Goal: Task Accomplishment & Management: Manage account settings

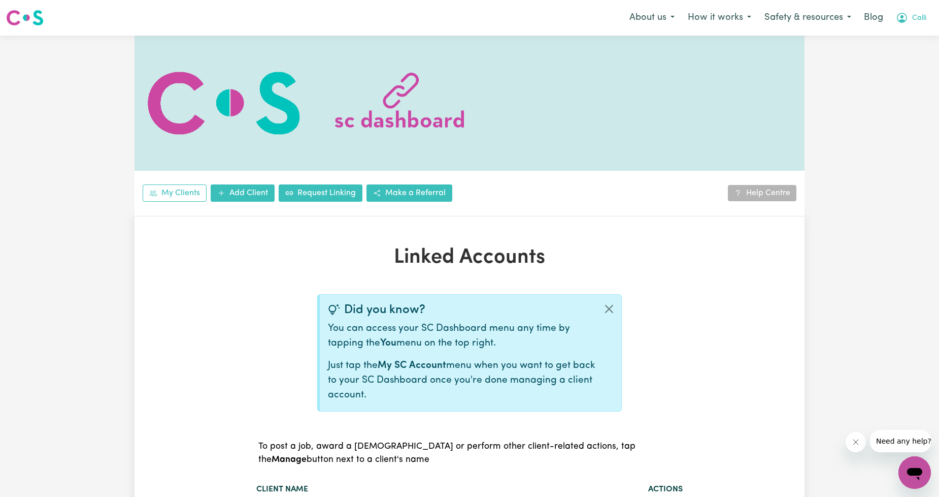
click at [905, 12] on icon "My Account" at bounding box center [902, 18] width 12 height 12
click at [890, 53] on link "Logout" at bounding box center [893, 58] width 80 height 19
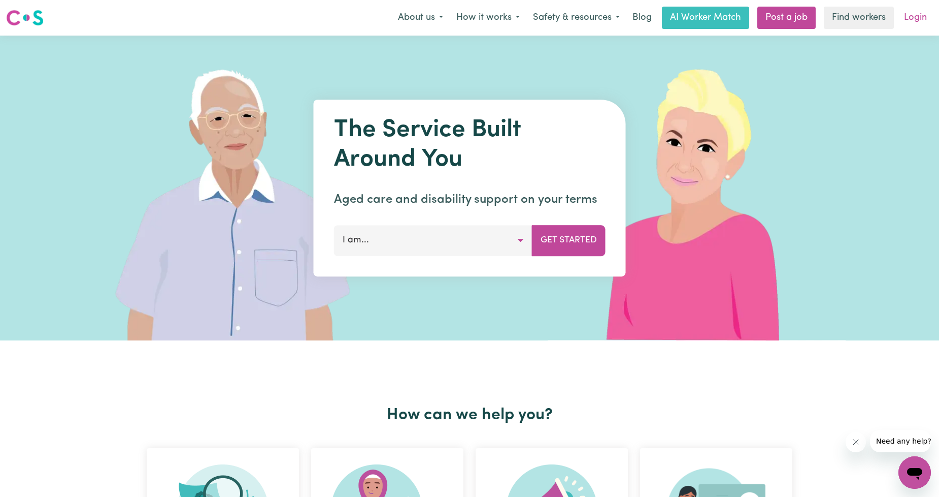
click at [913, 18] on link "Login" at bounding box center [915, 18] width 35 height 22
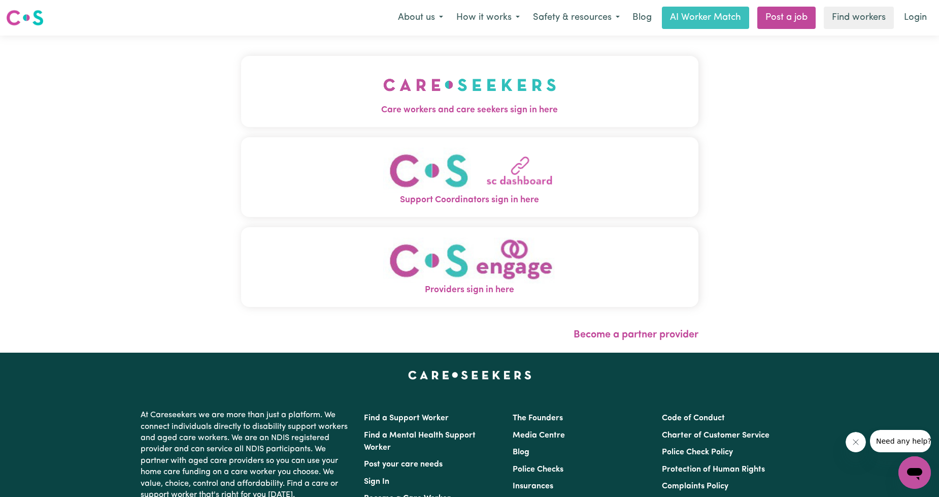
click at [383, 192] on img "Support Coordinators sign in here" at bounding box center [469, 170] width 173 height 46
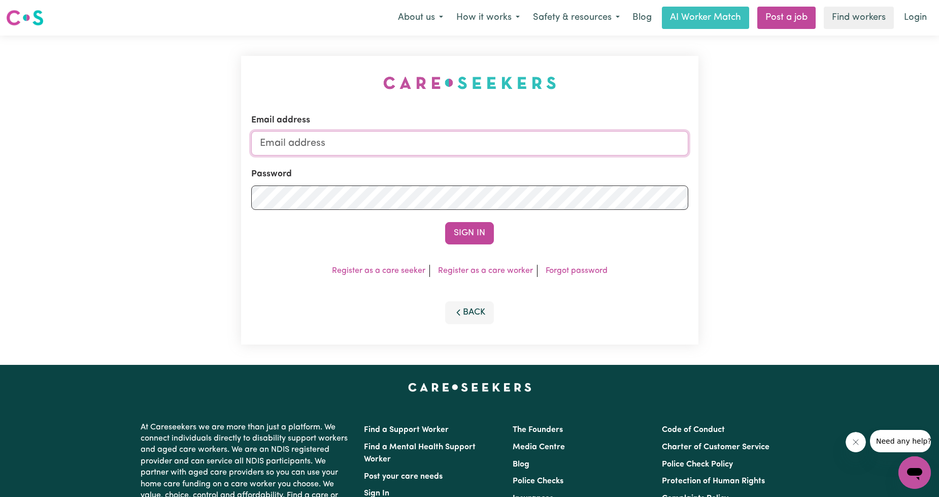
click at [382, 133] on input "Email address" at bounding box center [469, 143] width 437 height 24
drag, startPoint x: 311, startPoint y: 150, endPoint x: 513, endPoint y: 155, distance: 202.2
click at [512, 155] on form "Email address [EMAIL_ADDRESS][PERSON_NAME][DOMAIN_NAME] Password Sign In" at bounding box center [469, 179] width 437 height 131
click at [473, 241] on button "Sign In" at bounding box center [469, 233] width 49 height 22
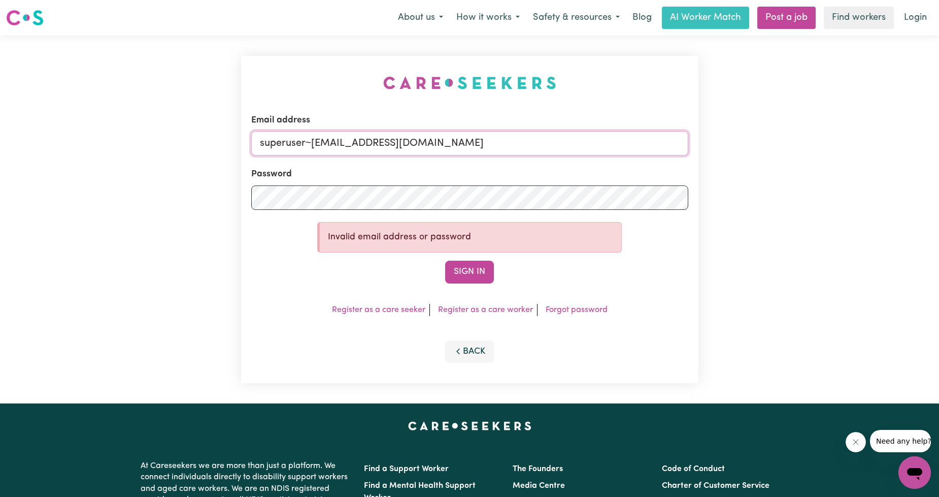
drag, startPoint x: 412, startPoint y: 146, endPoint x: 315, endPoint y: 143, distance: 97.1
click at [315, 143] on input "superuser~[EMAIL_ADDRESS][DOMAIN_NAME]" at bounding box center [469, 143] width 437 height 24
paste input "[PERSON_NAME]"
type input "superuser~[EMAIL_ADDRESS][DOMAIN_NAME]"
click at [455, 272] on button "Sign In" at bounding box center [469, 271] width 49 height 22
